Goal: Find specific page/section: Find specific page/section

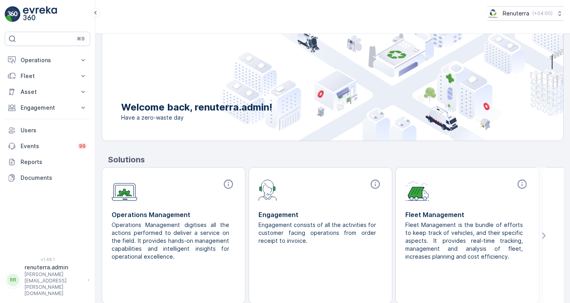
scroll to position [46, 0]
click at [38, 64] on button "Operations" at bounding box center [48, 60] width 86 height 16
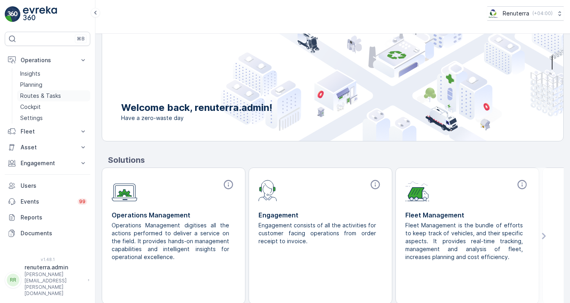
click at [41, 97] on p "Routes & Tasks" at bounding box center [40, 96] width 41 height 8
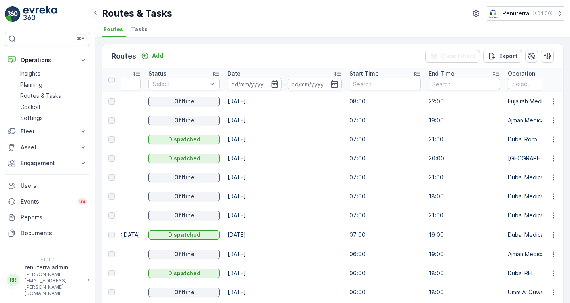
scroll to position [0, 144]
click at [271, 86] on icon "button" at bounding box center [275, 84] width 8 height 8
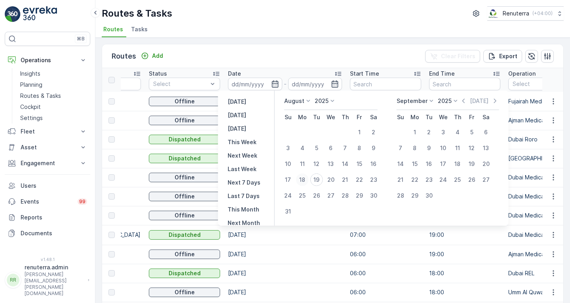
click at [306, 179] on div "18" at bounding box center [302, 179] width 13 height 13
type input "[DATE]"
click at [297, 232] on td "[DATE]" at bounding box center [285, 235] width 122 height 20
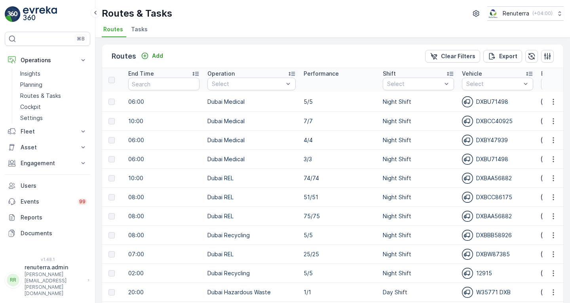
scroll to position [0, 444]
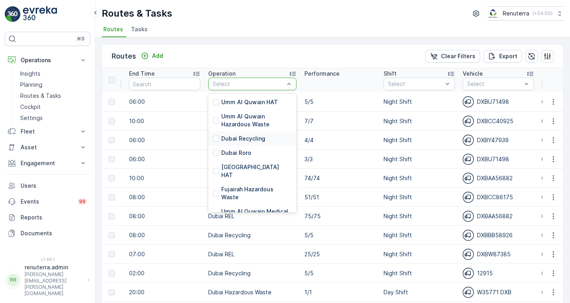
click at [245, 140] on p "Dubai Recycling" at bounding box center [243, 139] width 44 height 8
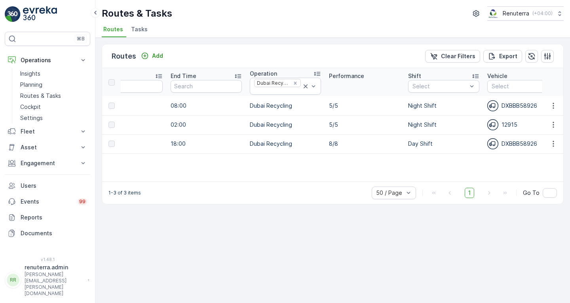
scroll to position [0, 393]
click at [306, 87] on icon at bounding box center [305, 86] width 8 height 8
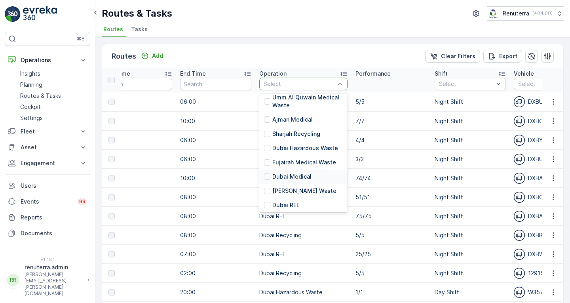
scroll to position [114, 0]
click at [283, 202] on p "Dubai REL" at bounding box center [285, 206] width 27 height 8
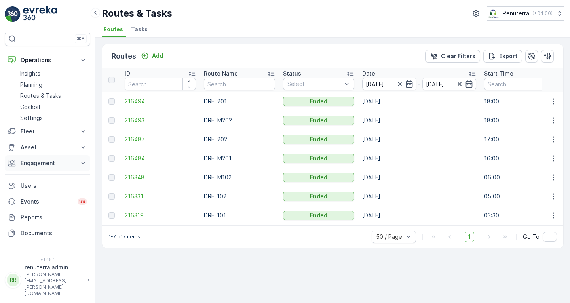
click at [37, 164] on p "Engagement" at bounding box center [48, 163] width 54 height 8
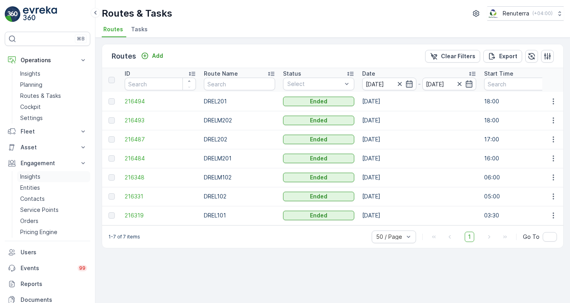
click at [40, 181] on link "Insights" at bounding box center [53, 176] width 73 height 11
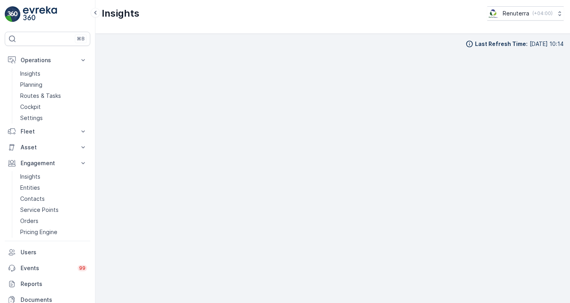
scroll to position [6, 0]
